Goal: Find specific page/section: Find specific page/section

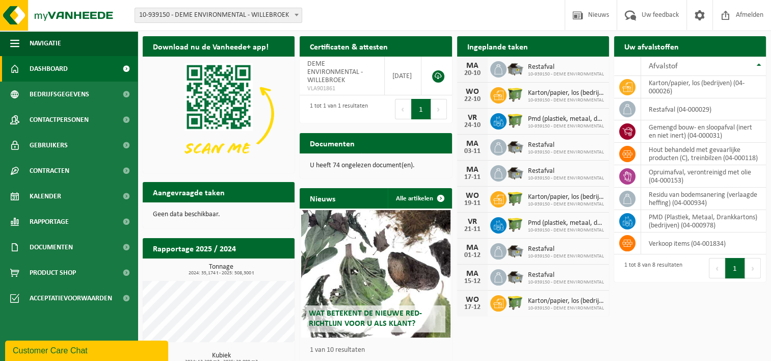
click at [297, 16] on b at bounding box center [297, 15] width 4 height 3
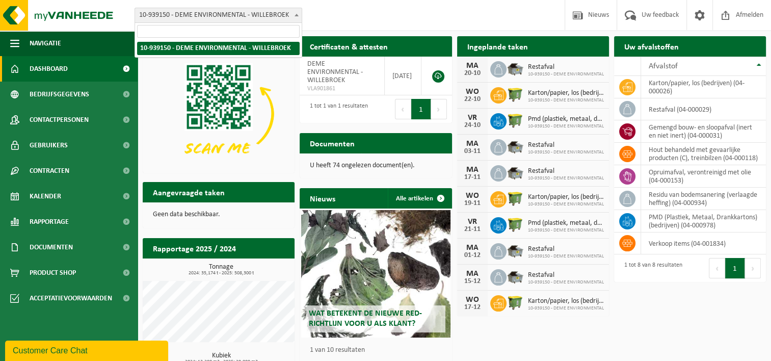
click at [297, 16] on b at bounding box center [297, 15] width 4 height 3
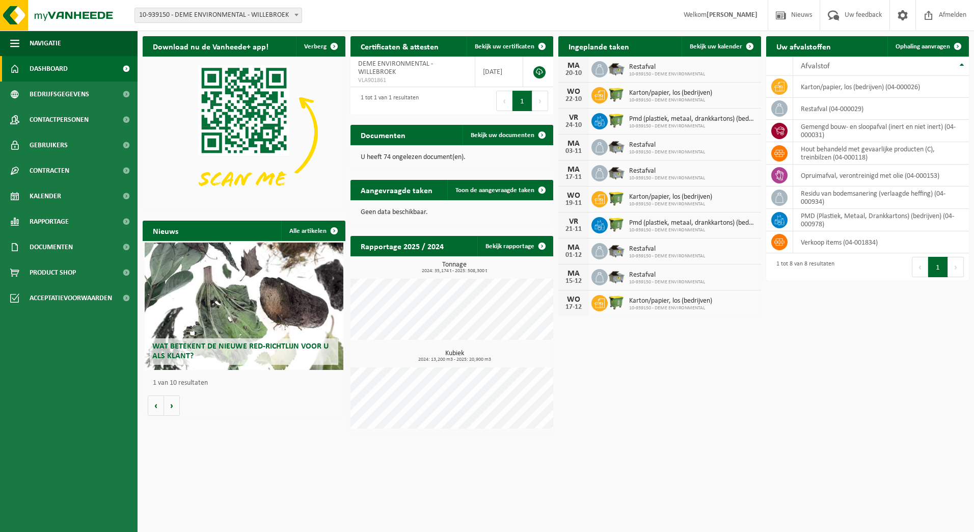
drag, startPoint x: 128, startPoint y: 12, endPoint x: 331, endPoint y: 12, distance: 203.4
click at [298, 14] on div "Vestiging: 10-939150 - DEME ENVIRONMENTAL - WILLEBROEK 10-939150 - DEME ENVIRON…" at bounding box center [222, 15] width 190 height 15
drag, startPoint x: 312, startPoint y: 17, endPoint x: 214, endPoint y: 16, distance: 98.4
click at [214, 16] on div "Vestiging: 10-939150 - DEME ENVIRONMENTAL - WILLEBROEK 10-939150 - DEME ENVIRON…" at bounding box center [487, 15] width 974 height 31
click at [291, 15] on span "10-939150 - DEME ENVIRONMENTAL - WILLEBROEK" at bounding box center [218, 15] width 167 height 14
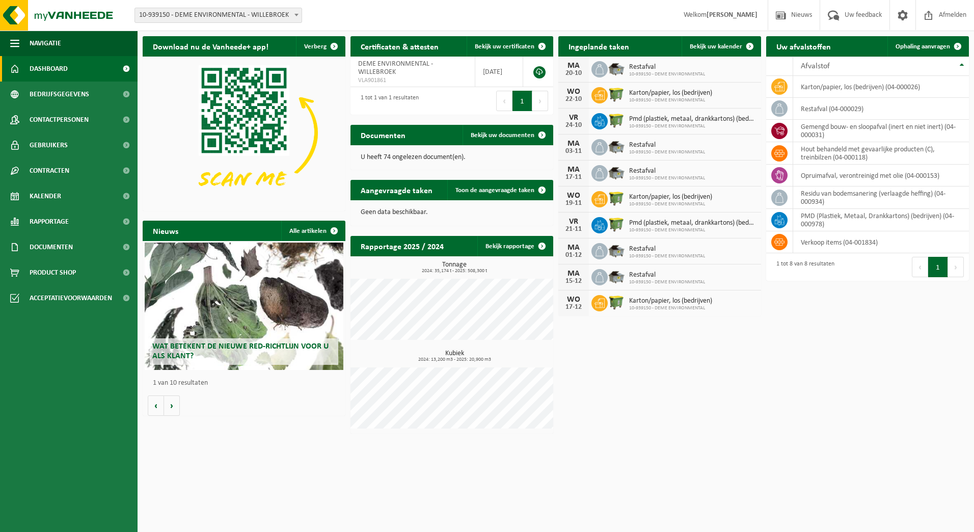
click at [291, 15] on span "10-939150 - DEME ENVIRONMENTAL - WILLEBROEK" at bounding box center [218, 15] width 167 height 14
click at [655, 360] on div "Download nu de Vanheede+ app! Verberg Certificaten & attesten Bekijk uw certifi…" at bounding box center [556, 235] width 832 height 408
